Goal: Transaction & Acquisition: Purchase product/service

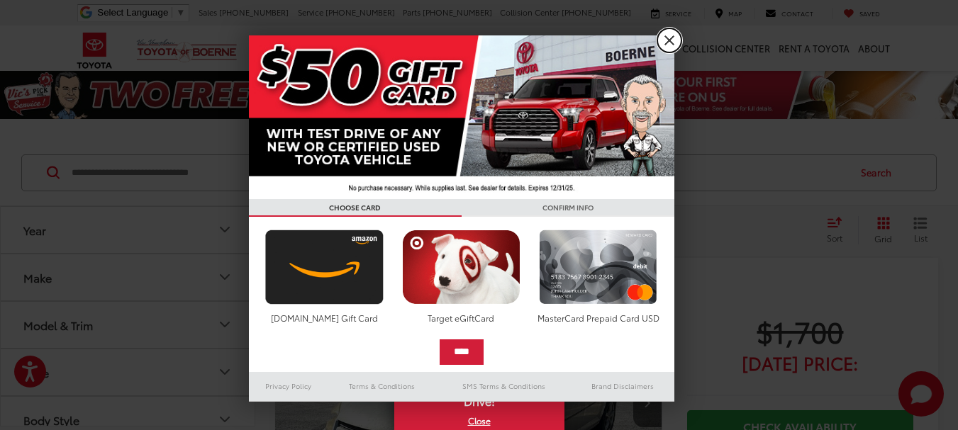
click at [672, 39] on link "X" at bounding box center [669, 40] width 24 height 24
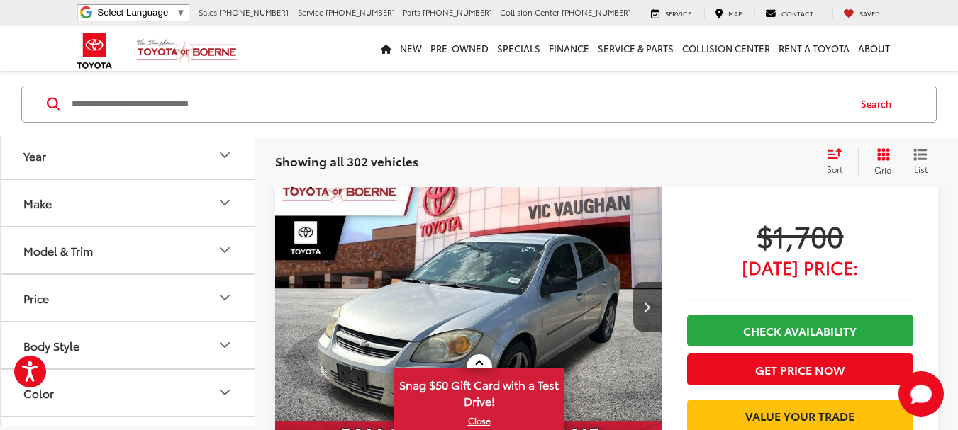
scroll to position [71, 0]
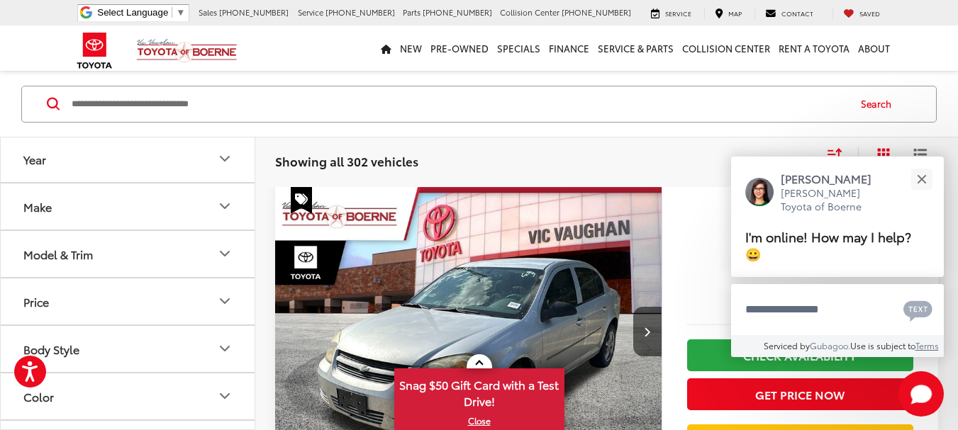
click at [223, 167] on icon "Year" at bounding box center [224, 158] width 17 height 17
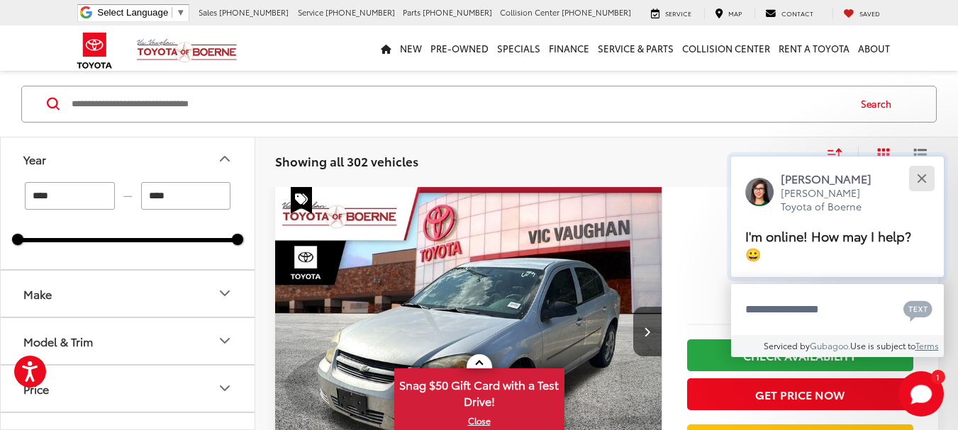
click at [929, 175] on button "Close" at bounding box center [921, 179] width 30 height 30
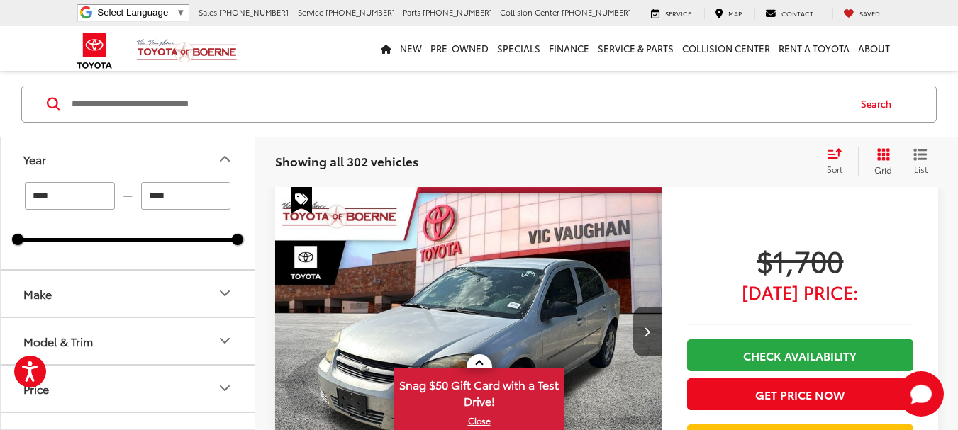
drag, startPoint x: 72, startPoint y: 195, endPoint x: 6, endPoint y: 194, distance: 65.9
click at [6, 194] on div "**** — **** 1995 2025" at bounding box center [128, 225] width 254 height 87
type input "****"
click at [47, 219] on div "**** — **** 1995 2025" at bounding box center [128, 212] width 220 height 60
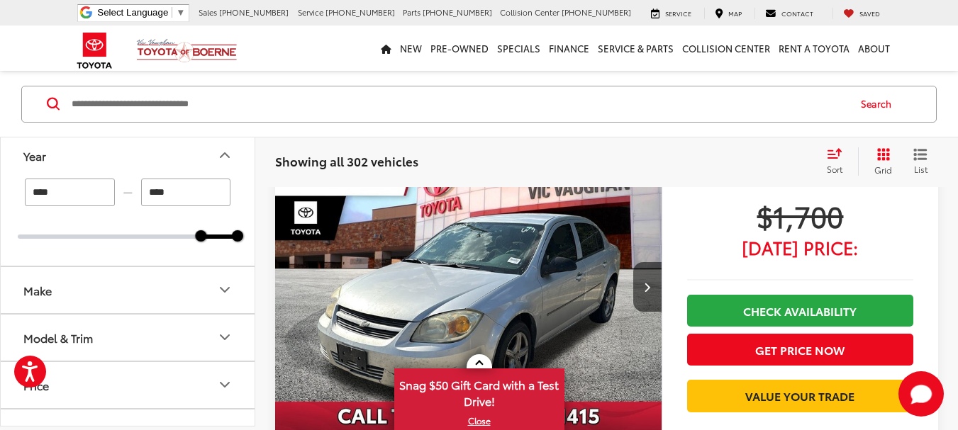
scroll to position [140, 0]
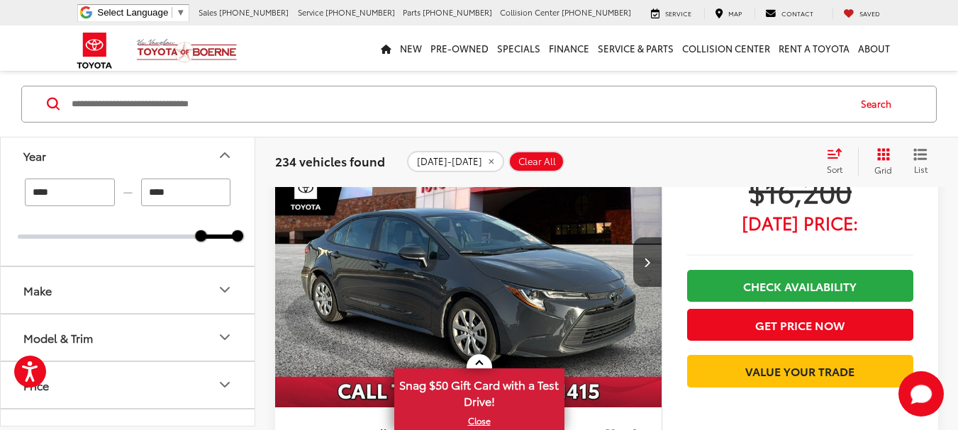
click at [216, 287] on button "Make" at bounding box center [128, 290] width 255 height 46
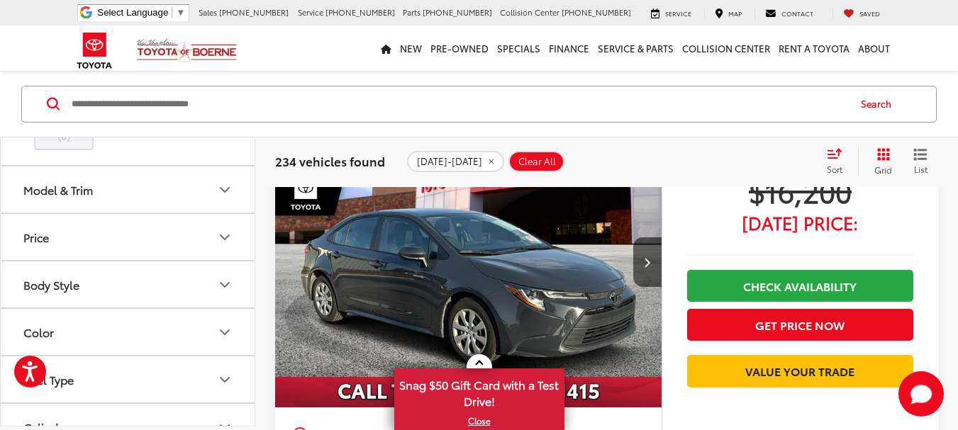
scroll to position [567, 0]
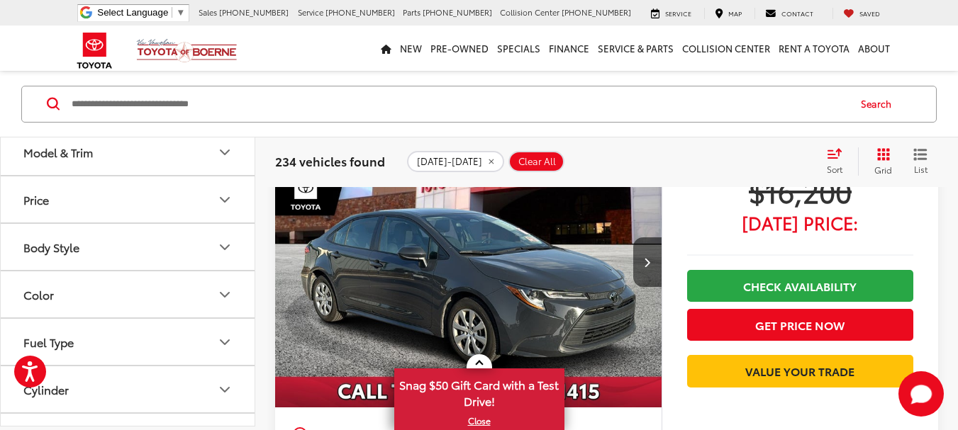
click at [138, 16] on label "Toyota (196)" at bounding box center [127, 3] width 57 height 24
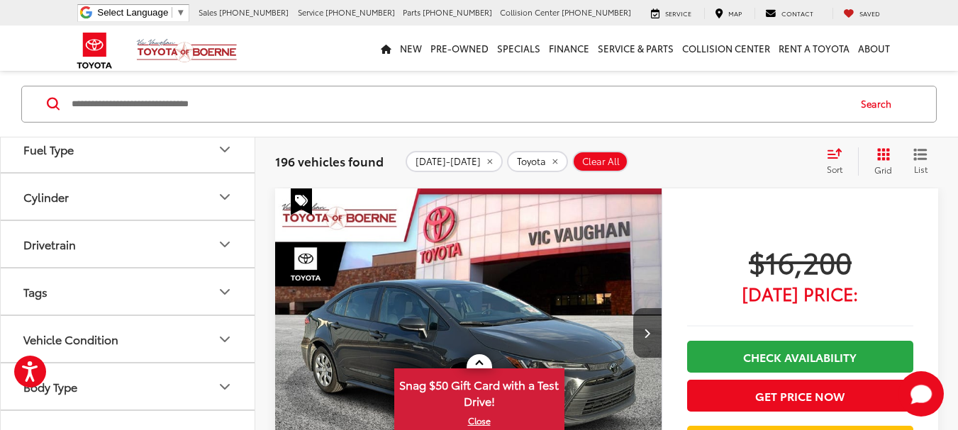
scroll to position [806, 0]
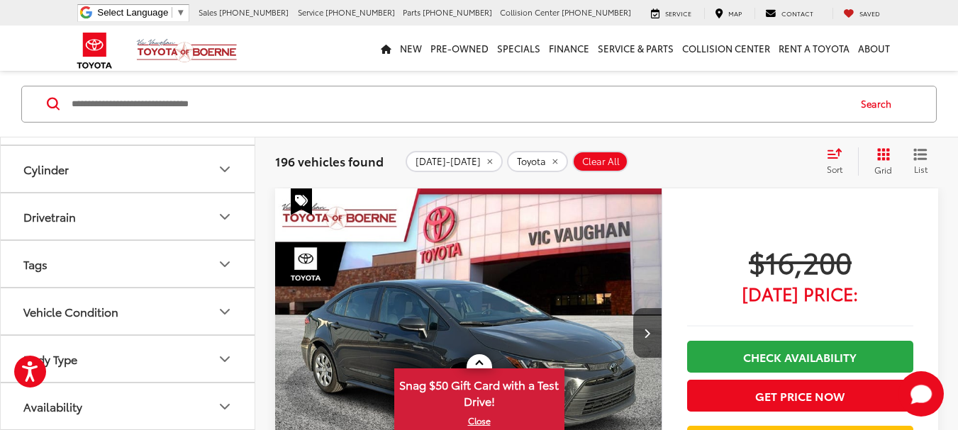
click at [229, 35] on icon "Body Style" at bounding box center [224, 26] width 17 height 17
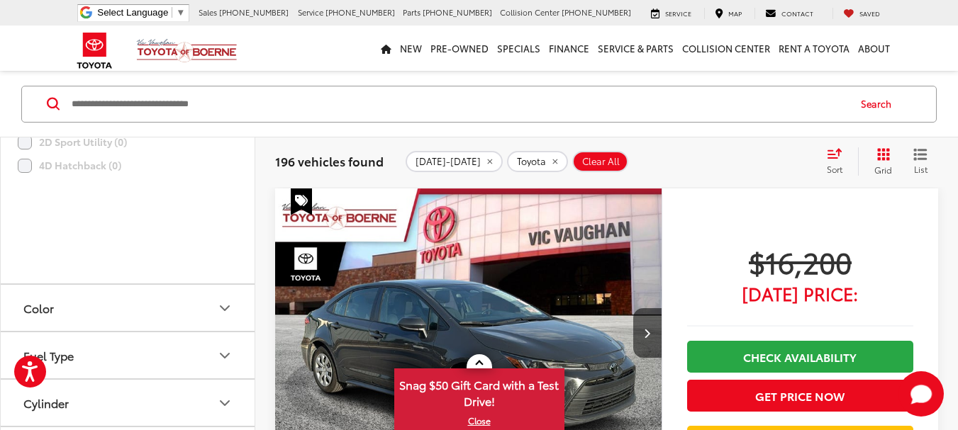
scroll to position [948, 0]
click at [26, 35] on label "5D Hatchback (1)" at bounding box center [69, 22] width 102 height 23
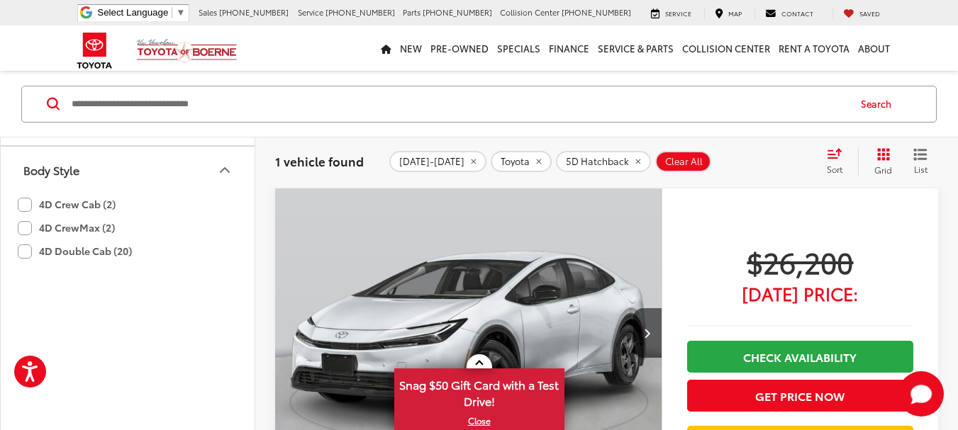
scroll to position [790, 0]
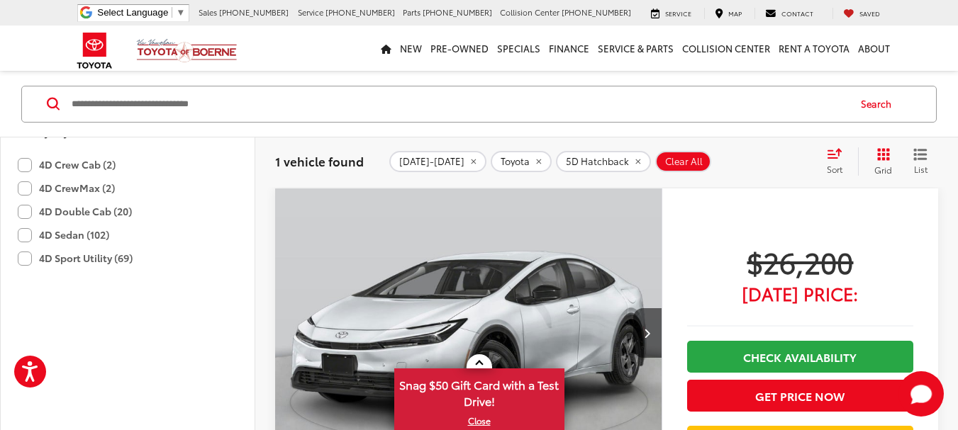
click at [224, 133] on icon "Body Style" at bounding box center [225, 130] width 9 height 4
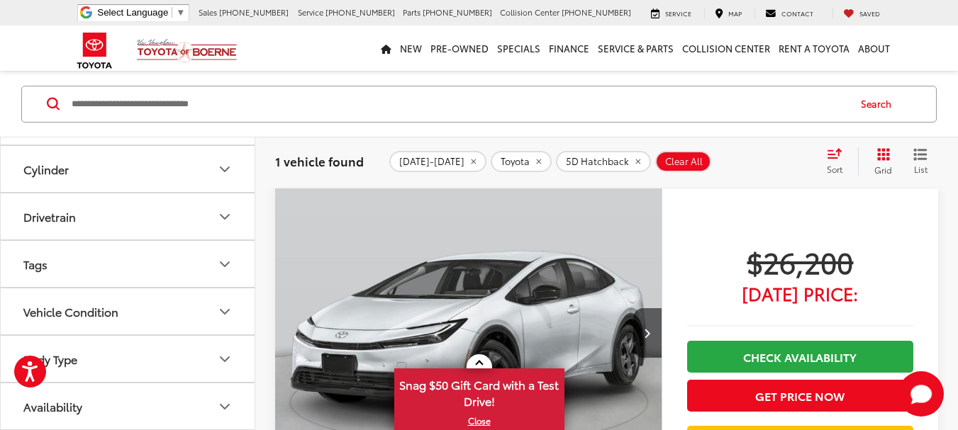
scroll to position [987, 0]
click at [219, 178] on icon "Cylinder" at bounding box center [224, 169] width 17 height 17
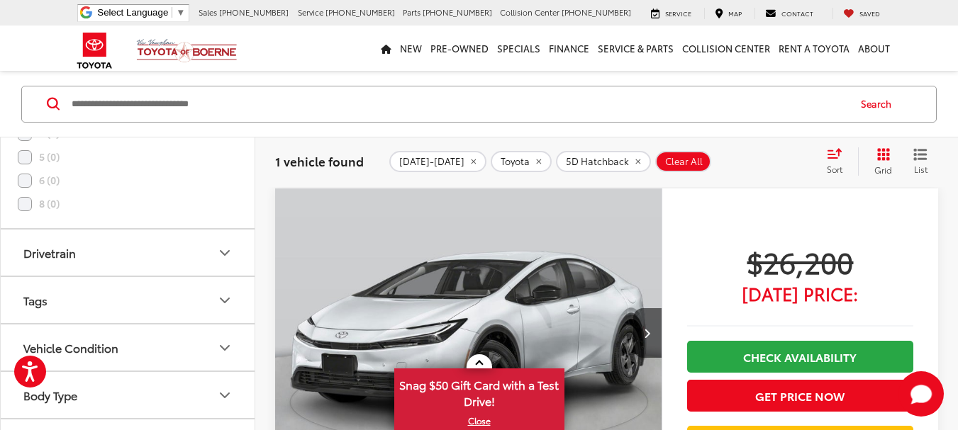
click at [219, 84] on icon "Cylinder" at bounding box center [224, 75] width 17 height 17
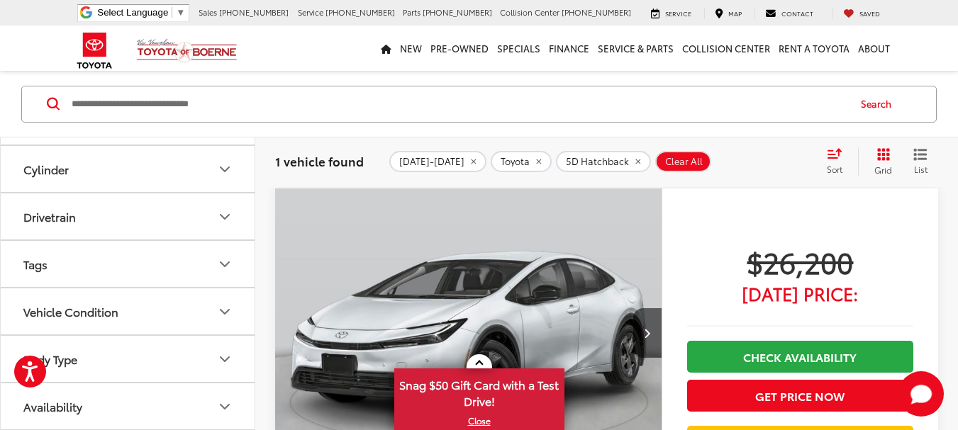
click at [218, 130] on icon "Fuel Type" at bounding box center [224, 121] width 17 height 17
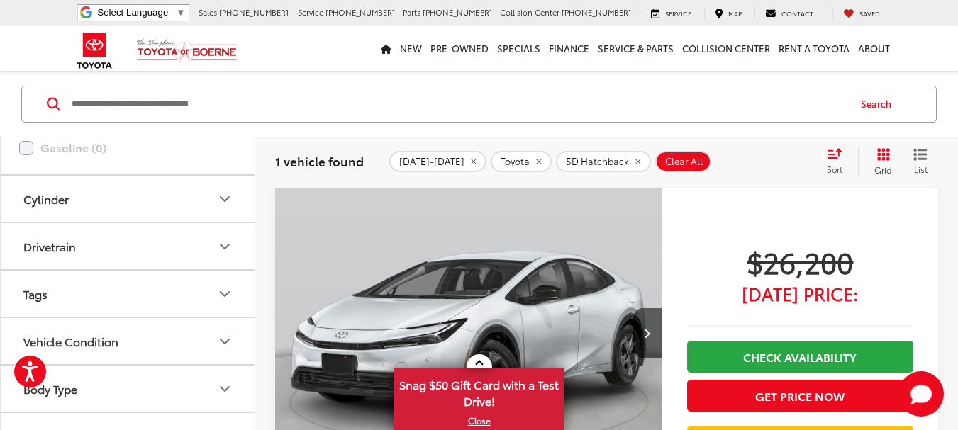
click at [222, 37] on icon "Fuel Type" at bounding box center [224, 28] width 17 height 17
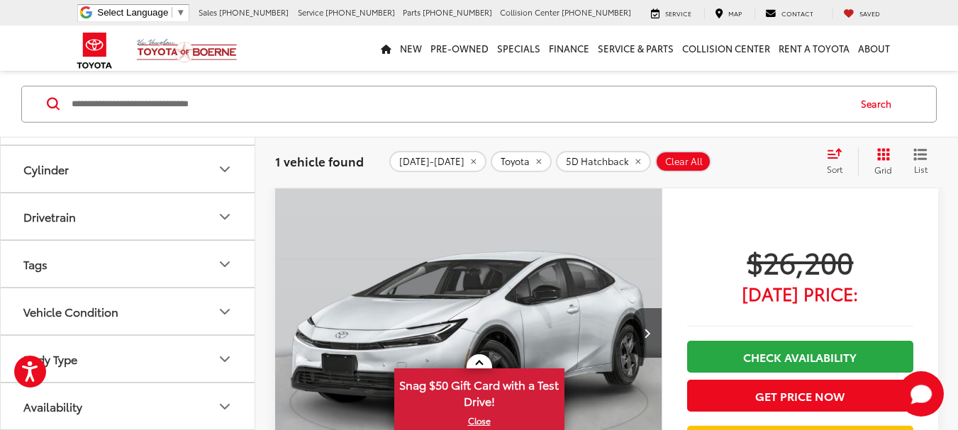
scroll to position [1061, 0]
click at [231, 318] on icon "Vehicle Condition" at bounding box center [224, 311] width 17 height 17
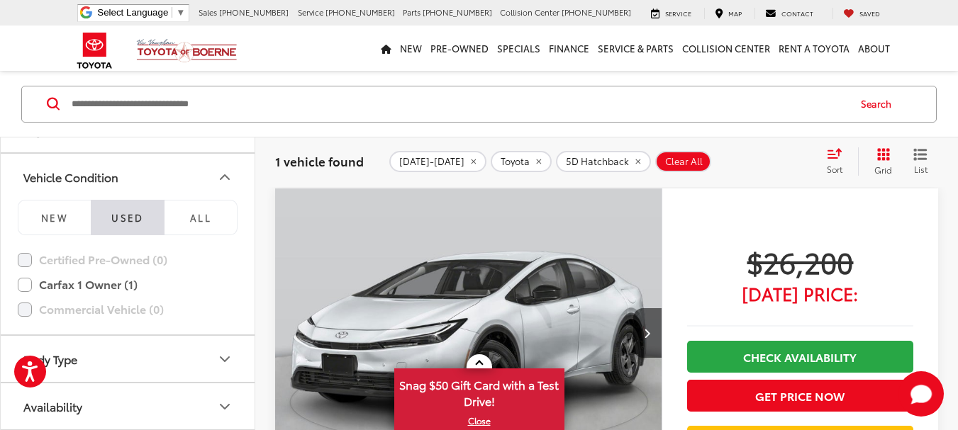
click at [231, 186] on icon "Vehicle Condition" at bounding box center [224, 177] width 17 height 17
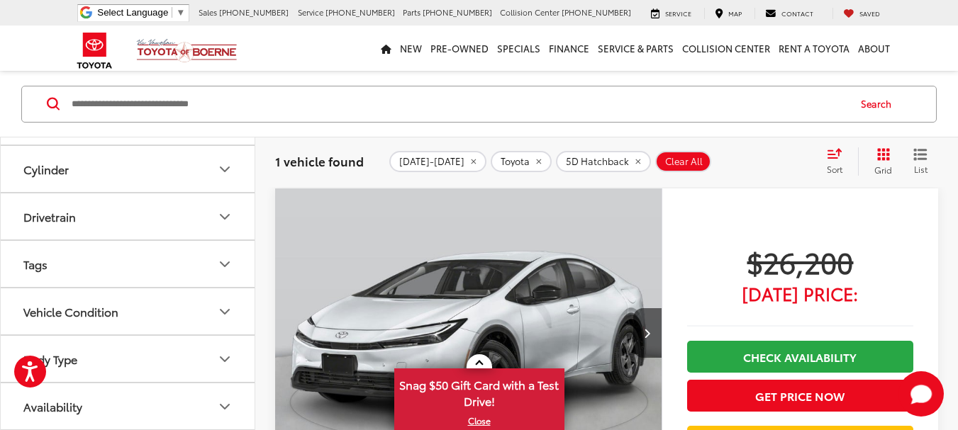
click at [232, 267] on icon "Tags" at bounding box center [224, 264] width 17 height 17
click at [232, 237] on icon "Tags" at bounding box center [224, 228] width 17 height 17
click at [235, 218] on button "Drivetrain" at bounding box center [128, 217] width 255 height 46
click at [235, 133] on button "Drivetrain" at bounding box center [128, 110] width 255 height 46
click at [219, 167] on icon "Cylinder" at bounding box center [224, 169] width 17 height 17
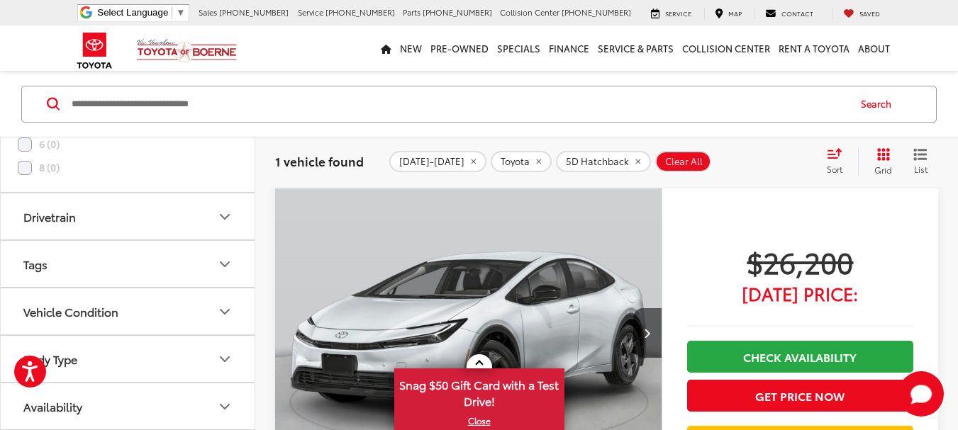
click at [219, 48] on icon "Cylinder" at bounding box center [224, 39] width 17 height 17
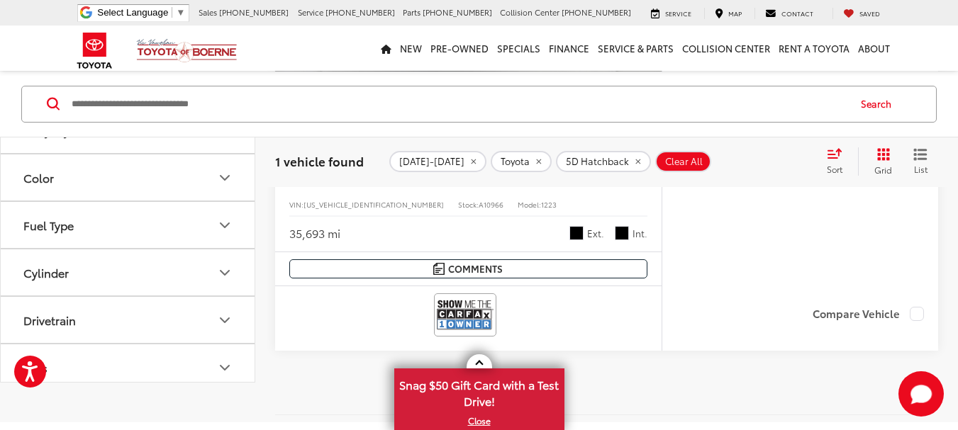
scroll to position [709, 0]
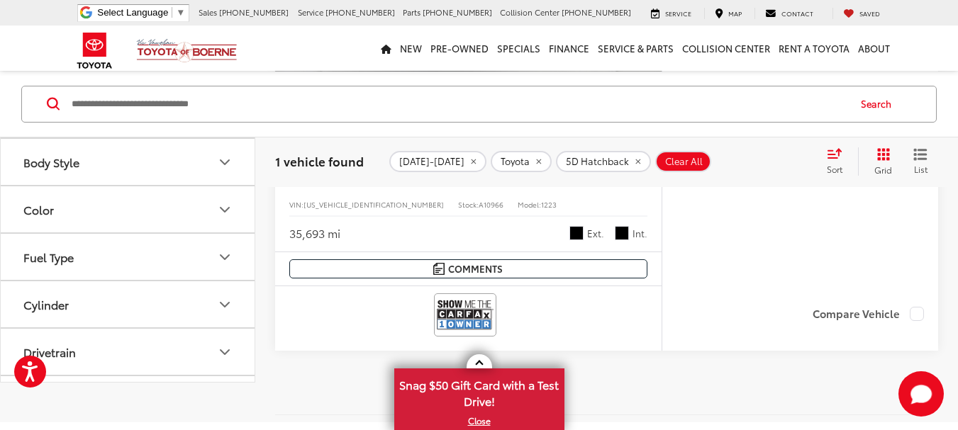
click at [226, 76] on icon "Model & Trim" at bounding box center [224, 67] width 17 height 17
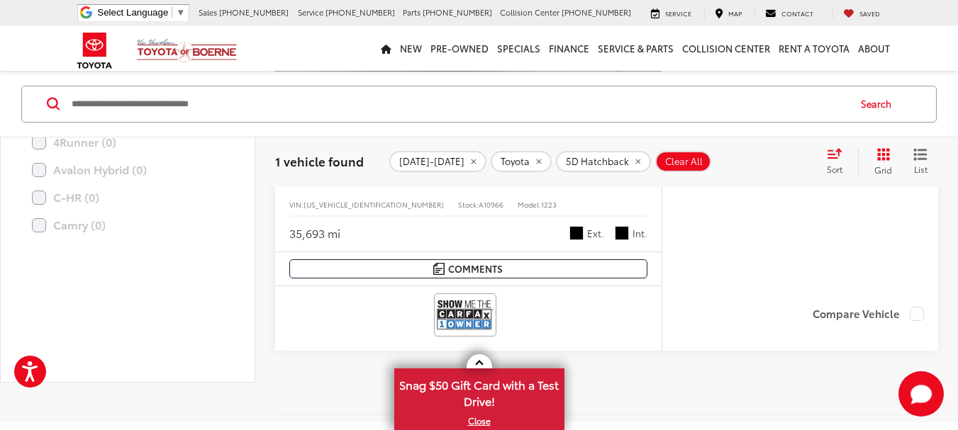
click at [226, 76] on icon "Model & Trim" at bounding box center [224, 67] width 17 height 17
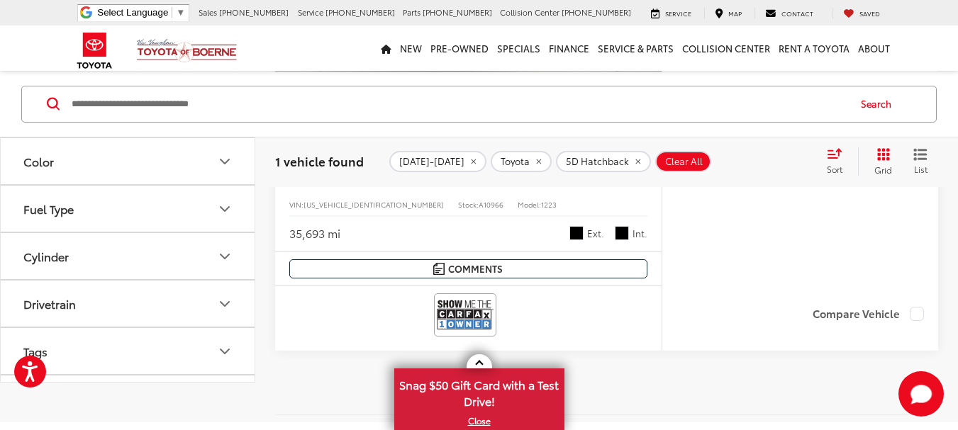
scroll to position [780, 0]
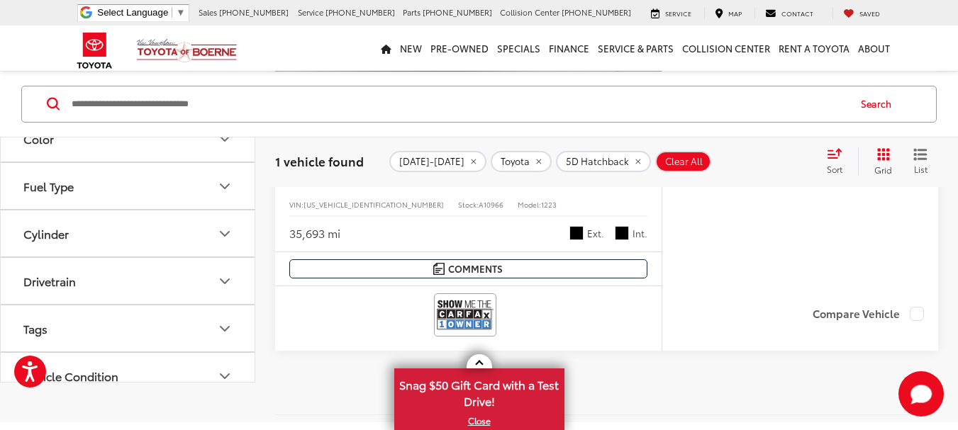
click at [225, 52] on icon "Price" at bounding box center [224, 43] width 17 height 17
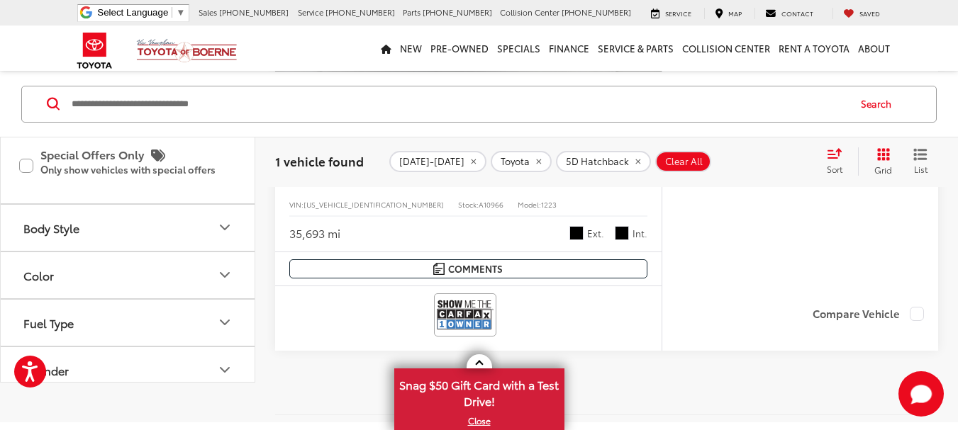
click at [225, 52] on icon "Price" at bounding box center [224, 43] width 17 height 17
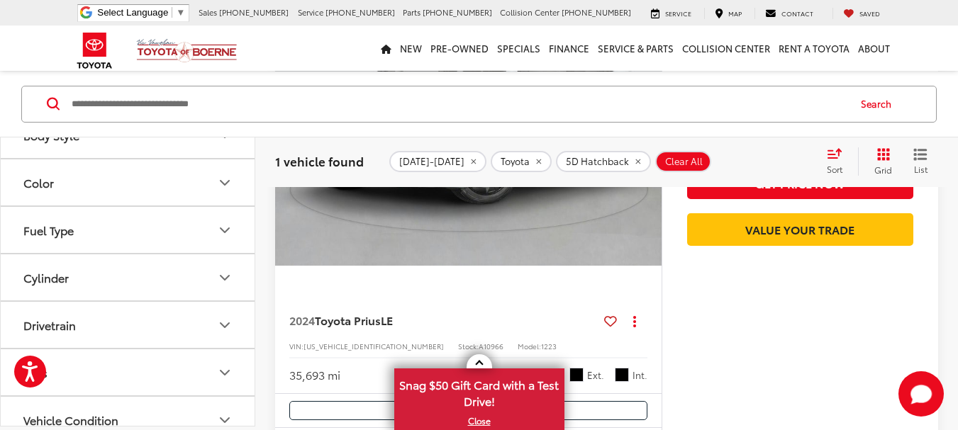
click at [222, 49] on icon "Model & Trim" at bounding box center [224, 40] width 17 height 17
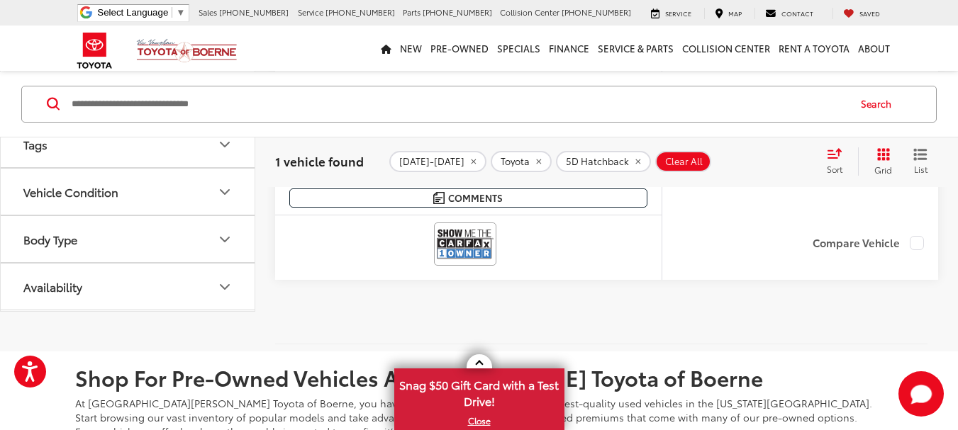
scroll to position [1528, 0]
click at [225, 247] on icon "Body Type" at bounding box center [224, 239] width 17 height 17
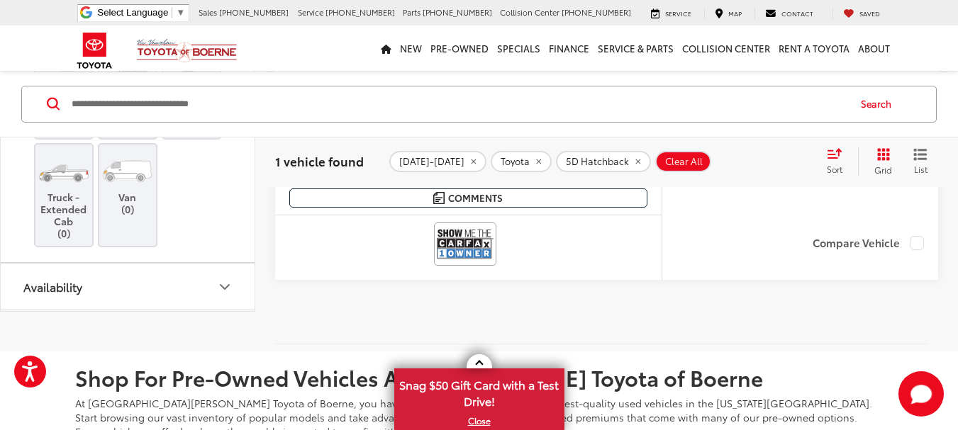
scroll to position [1812, 0]
click at [136, 216] on label "Van (0)" at bounding box center [127, 184] width 57 height 64
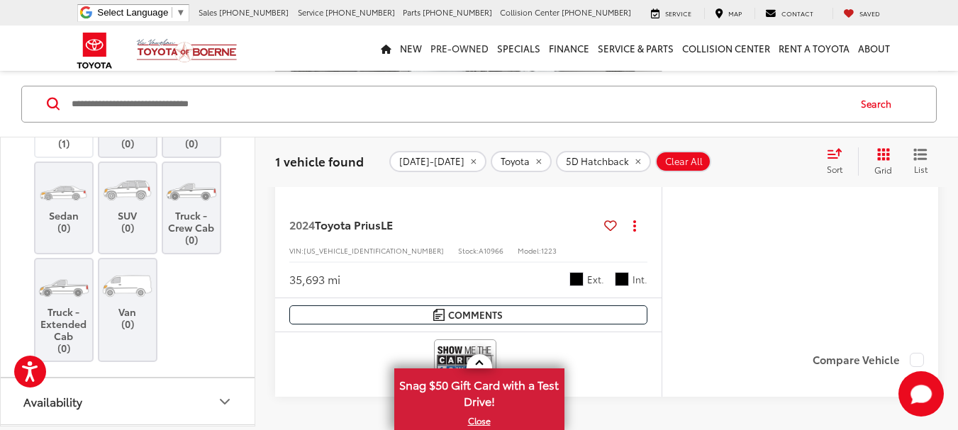
scroll to position [282, 0]
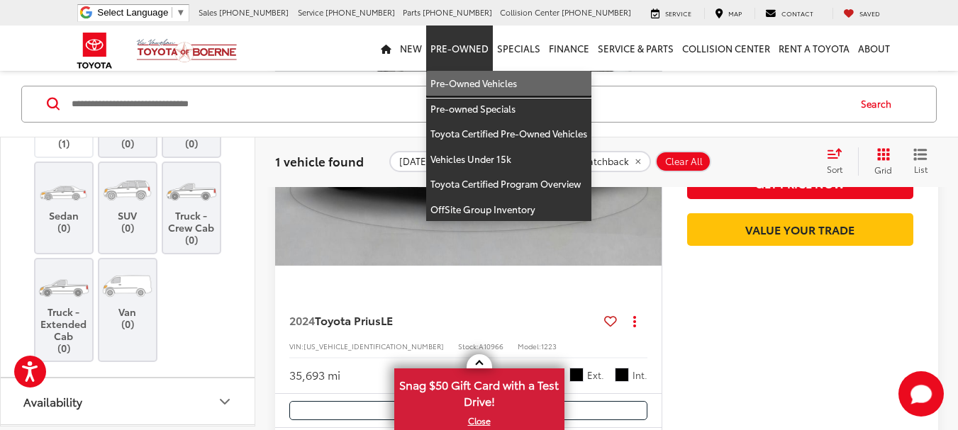
click at [471, 89] on link "Pre-Owned Vehicles" at bounding box center [508, 84] width 165 height 26
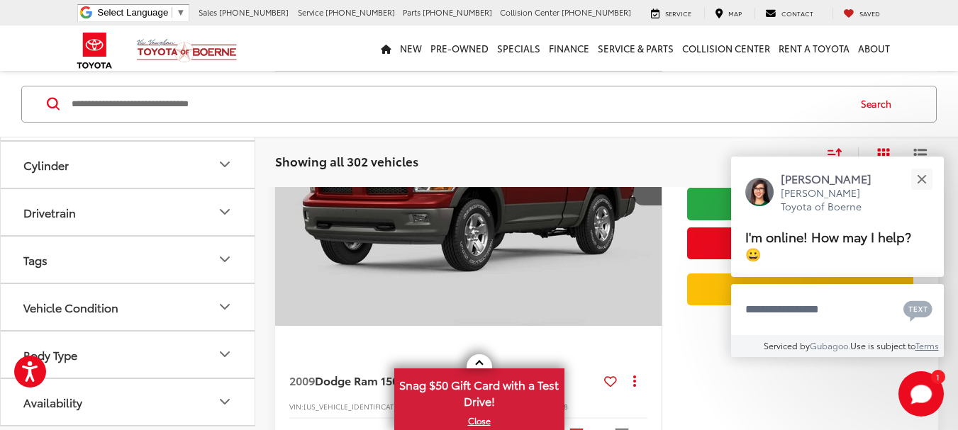
scroll to position [5176, 0]
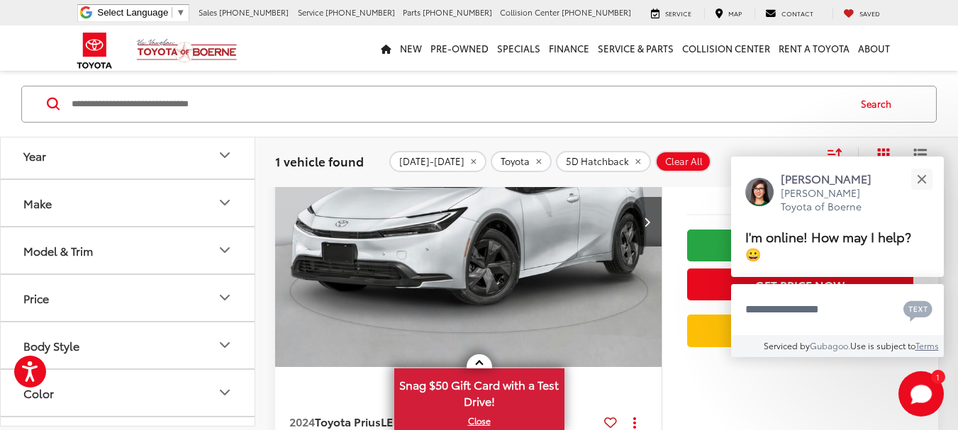
scroll to position [216, 0]
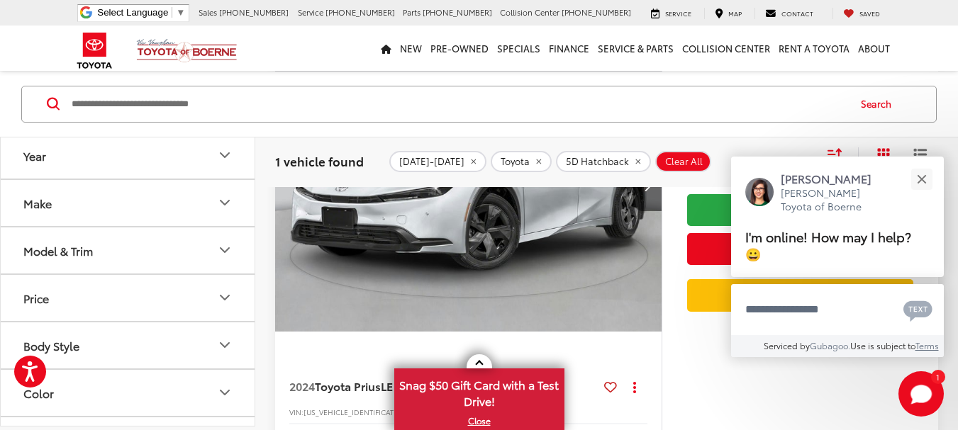
click at [652, 189] on button "Next image" at bounding box center [647, 187] width 28 height 50
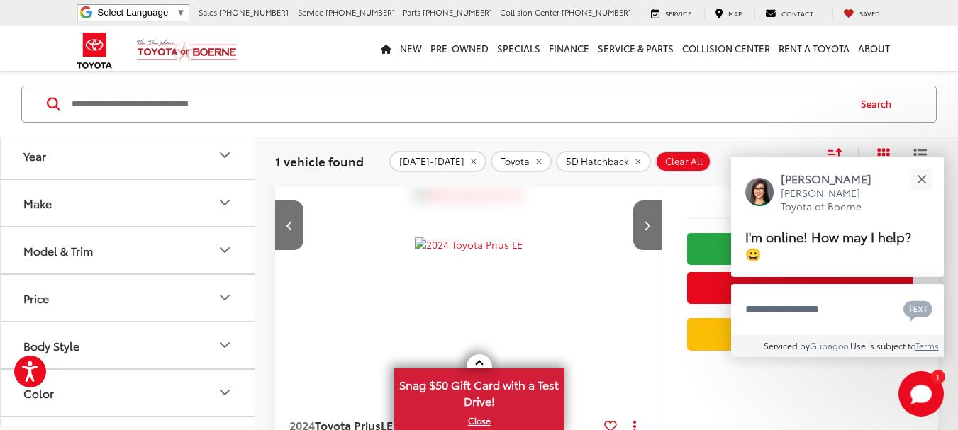
scroll to position [145, 0]
